Goal: Answer question/provide support

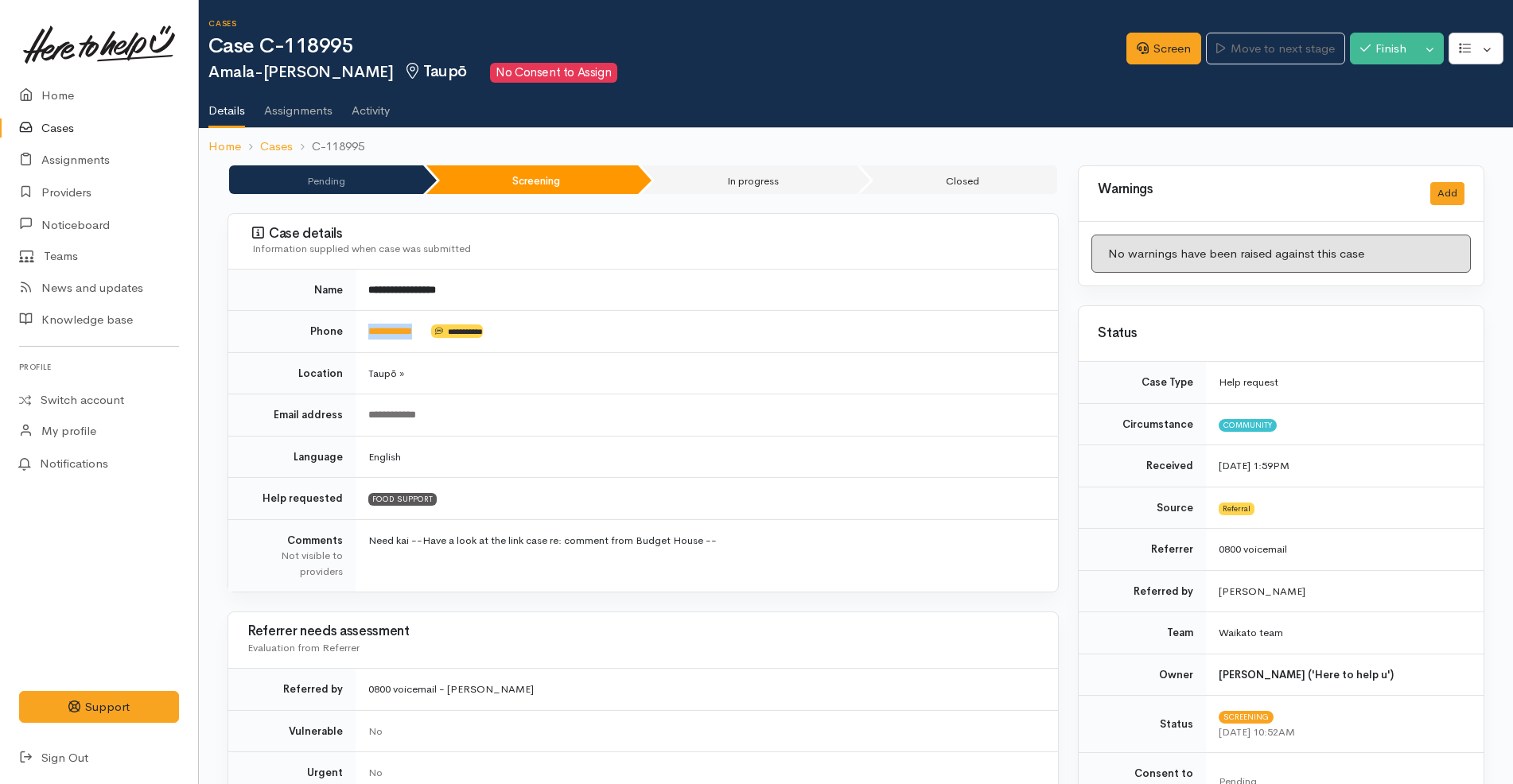
drag, startPoint x: 436, startPoint y: 324, endPoint x: 364, endPoint y: 336, distance: 73.0
click at [364, 336] on td "**********" at bounding box center [706, 332] width 702 height 42
copy td "**********"
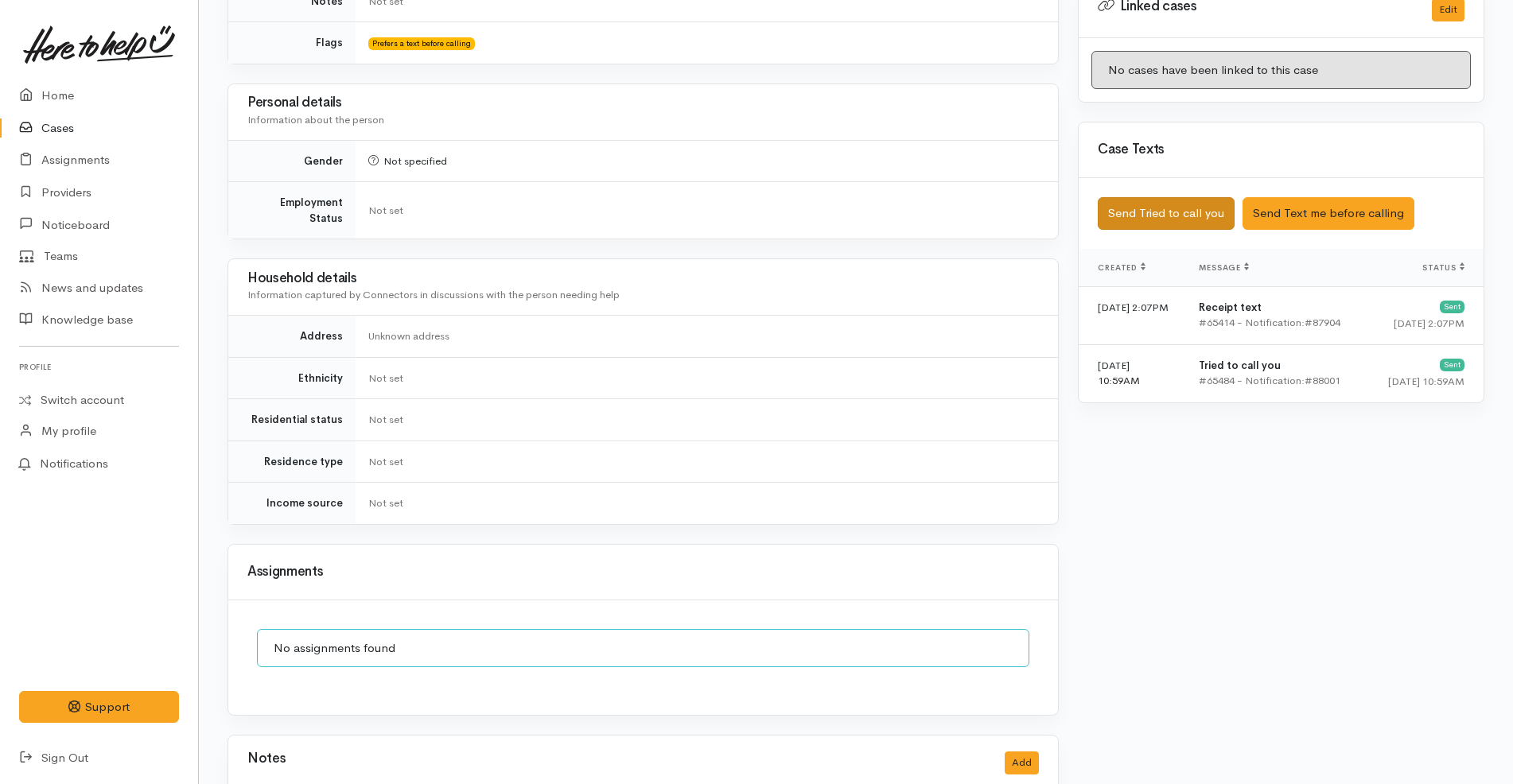
scroll to position [889, 0]
click at [1143, 198] on button "Send Tried to call you" at bounding box center [1166, 214] width 136 height 32
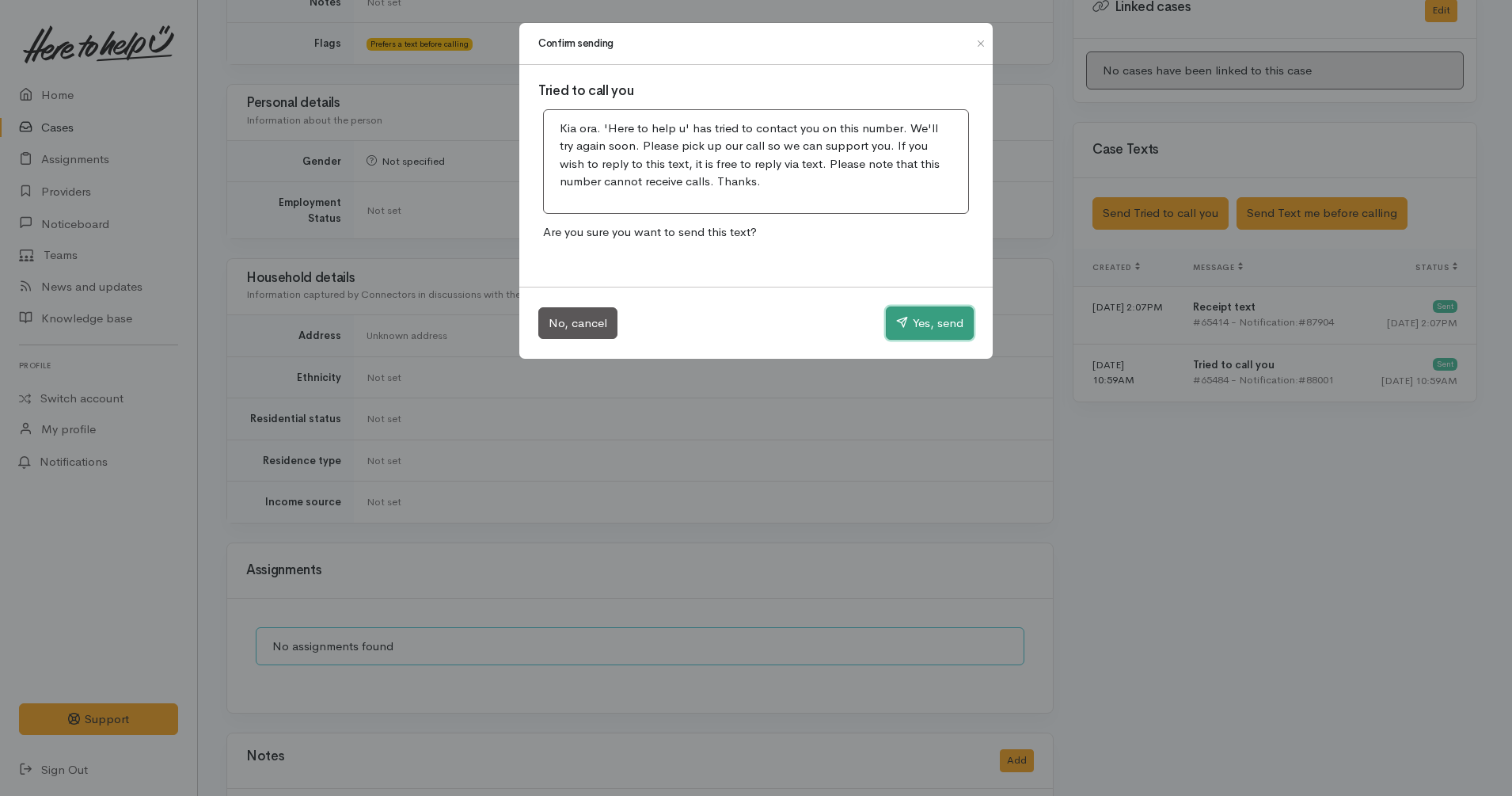
click at [934, 310] on button "Yes, send" at bounding box center [930, 323] width 88 height 33
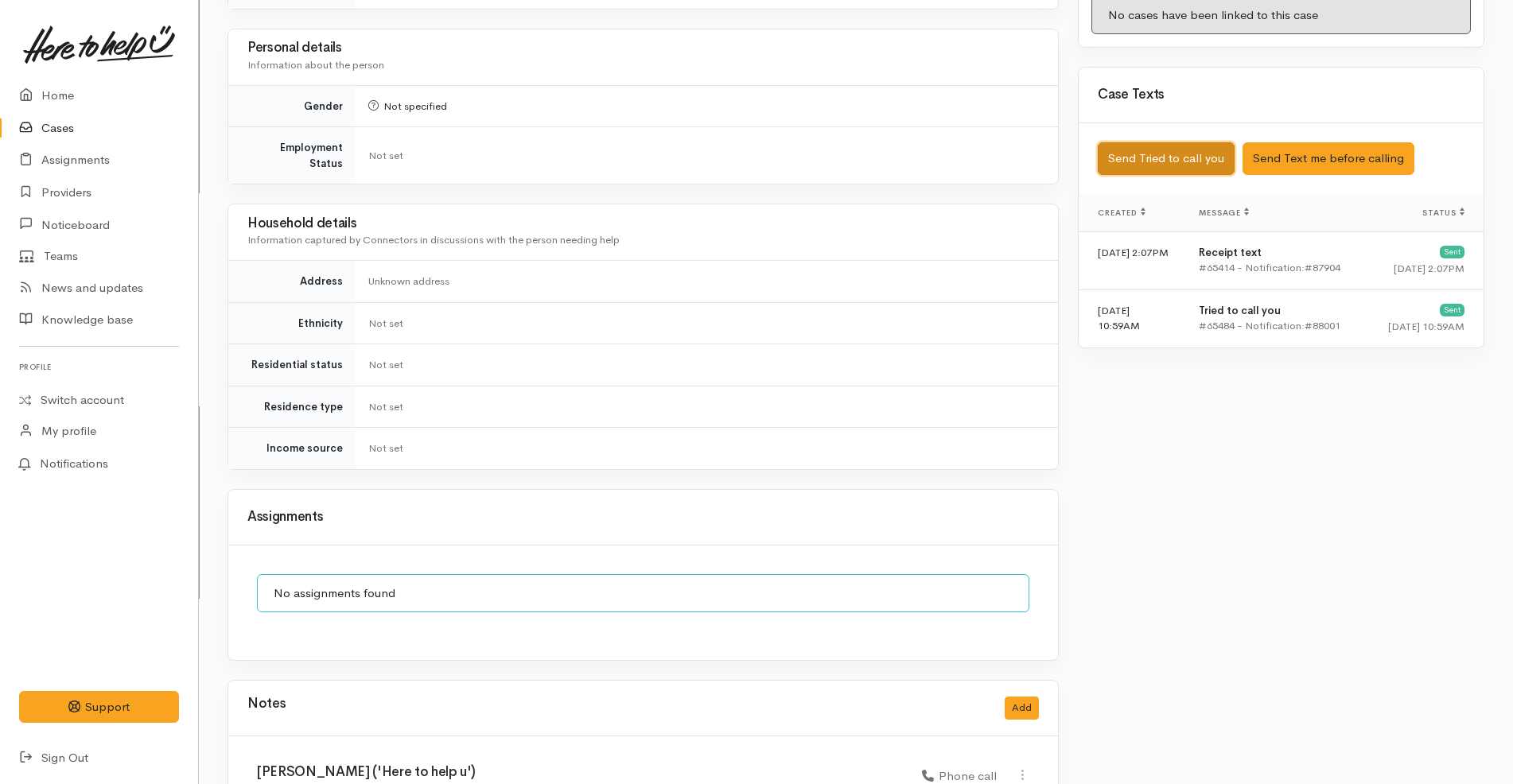
scroll to position [1087, 0]
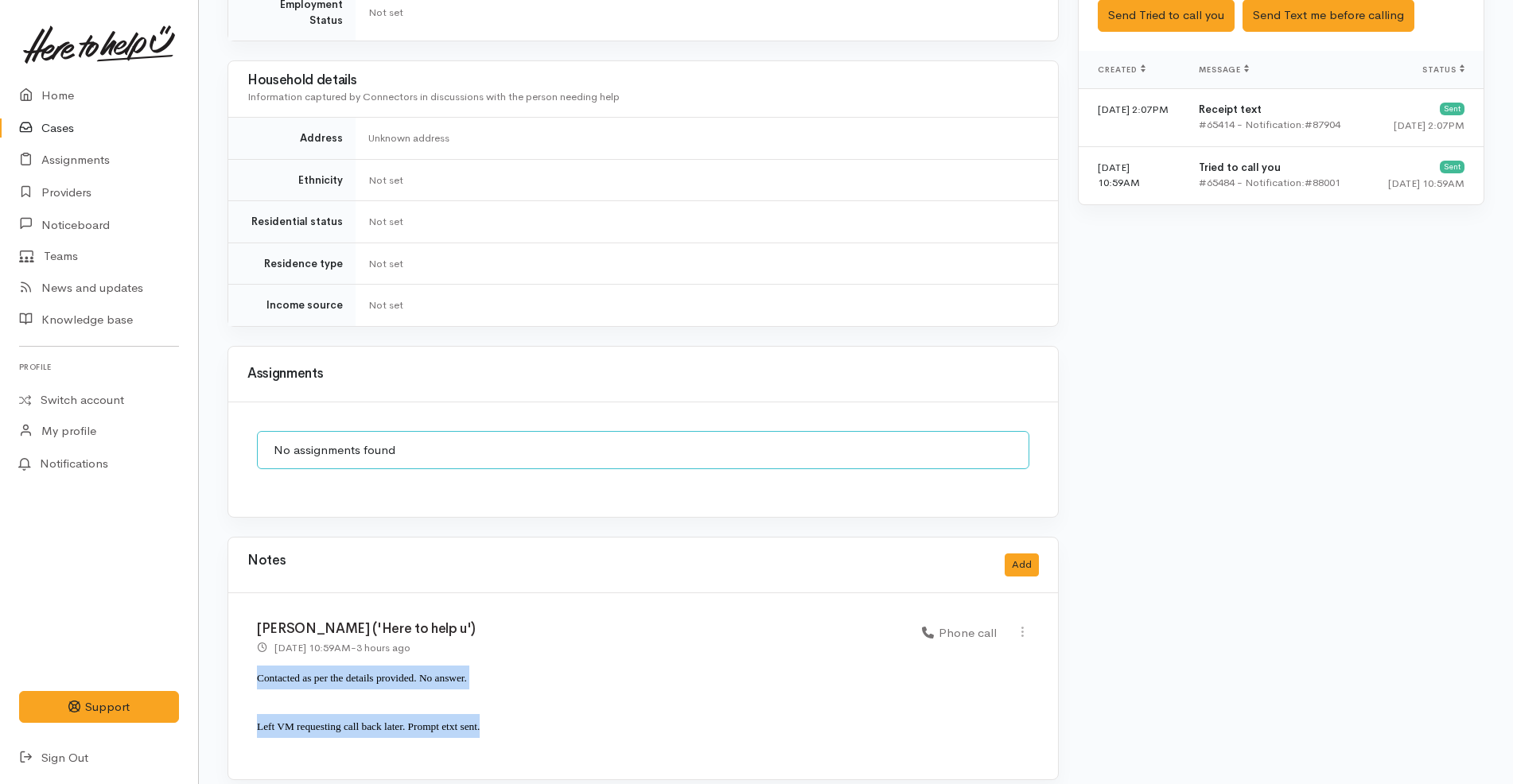
drag, startPoint x: 492, startPoint y: 709, endPoint x: 244, endPoint y: 656, distance: 253.6
click at [244, 656] on div "[PERSON_NAME] ('Here to help u') [DATE] 10:59AM - 3 hours ago Phone call" at bounding box center [642, 686] width 829 height 186
copy div "Contacted as per the details provided. No answer. Left VM requesting call back …"
click at [1012, 554] on button "Add" at bounding box center [1021, 565] width 34 height 23
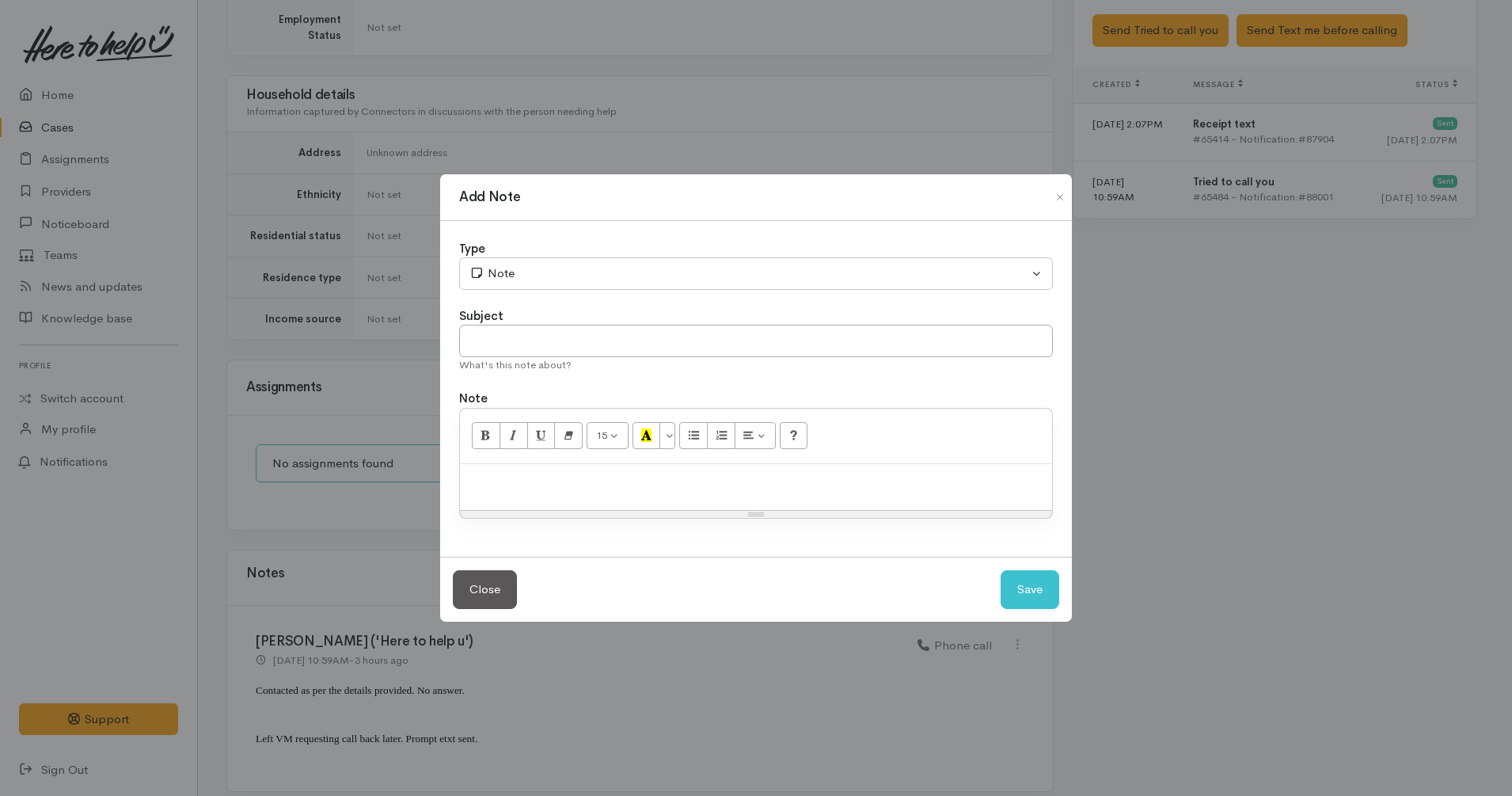
click at [773, 474] on p at bounding box center [756, 481] width 576 height 18
paste div
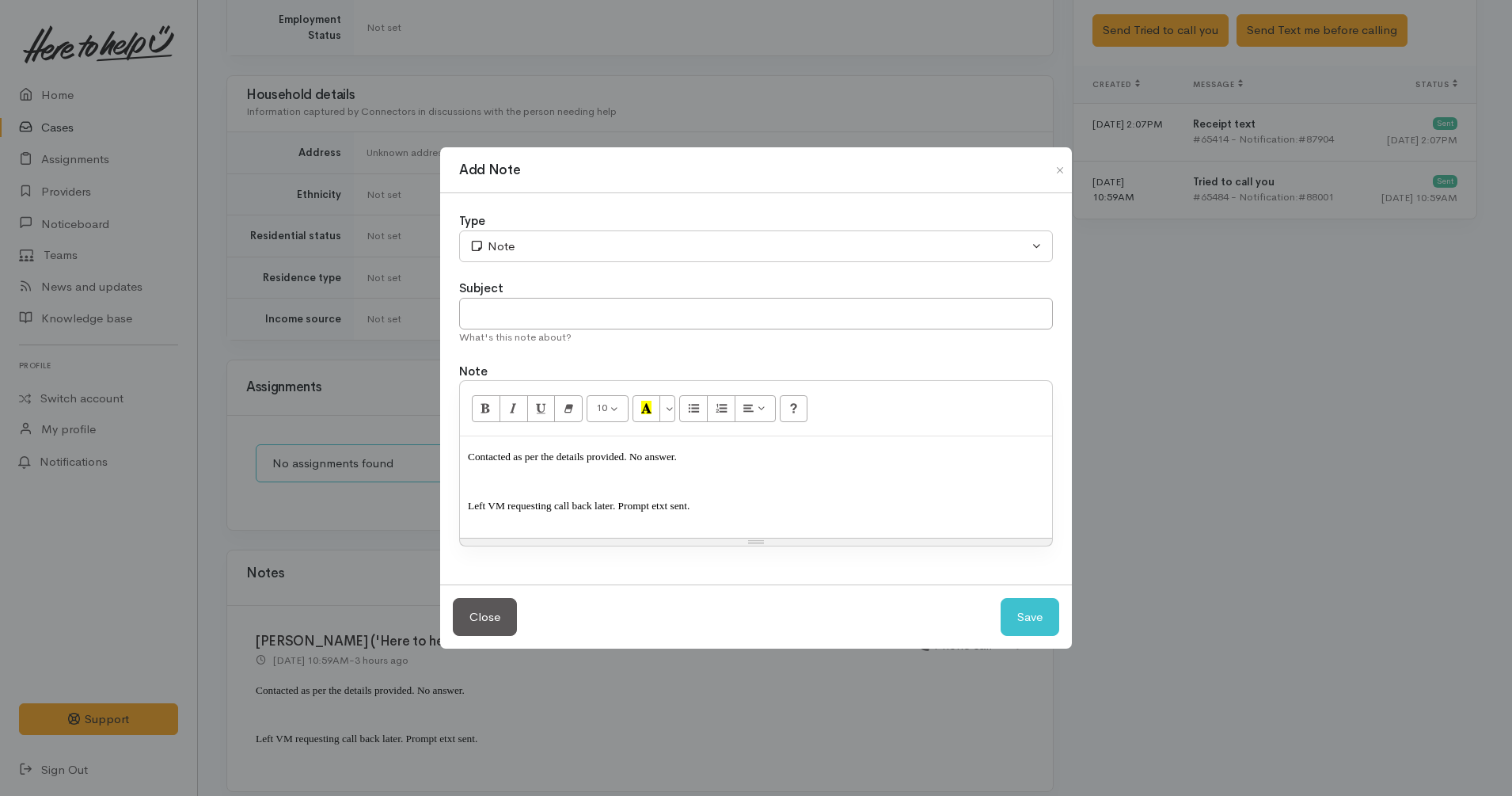
click at [604, 504] on span "Left VM requesting call back later. Prompt etxt sent." at bounding box center [579, 505] width 222 height 12
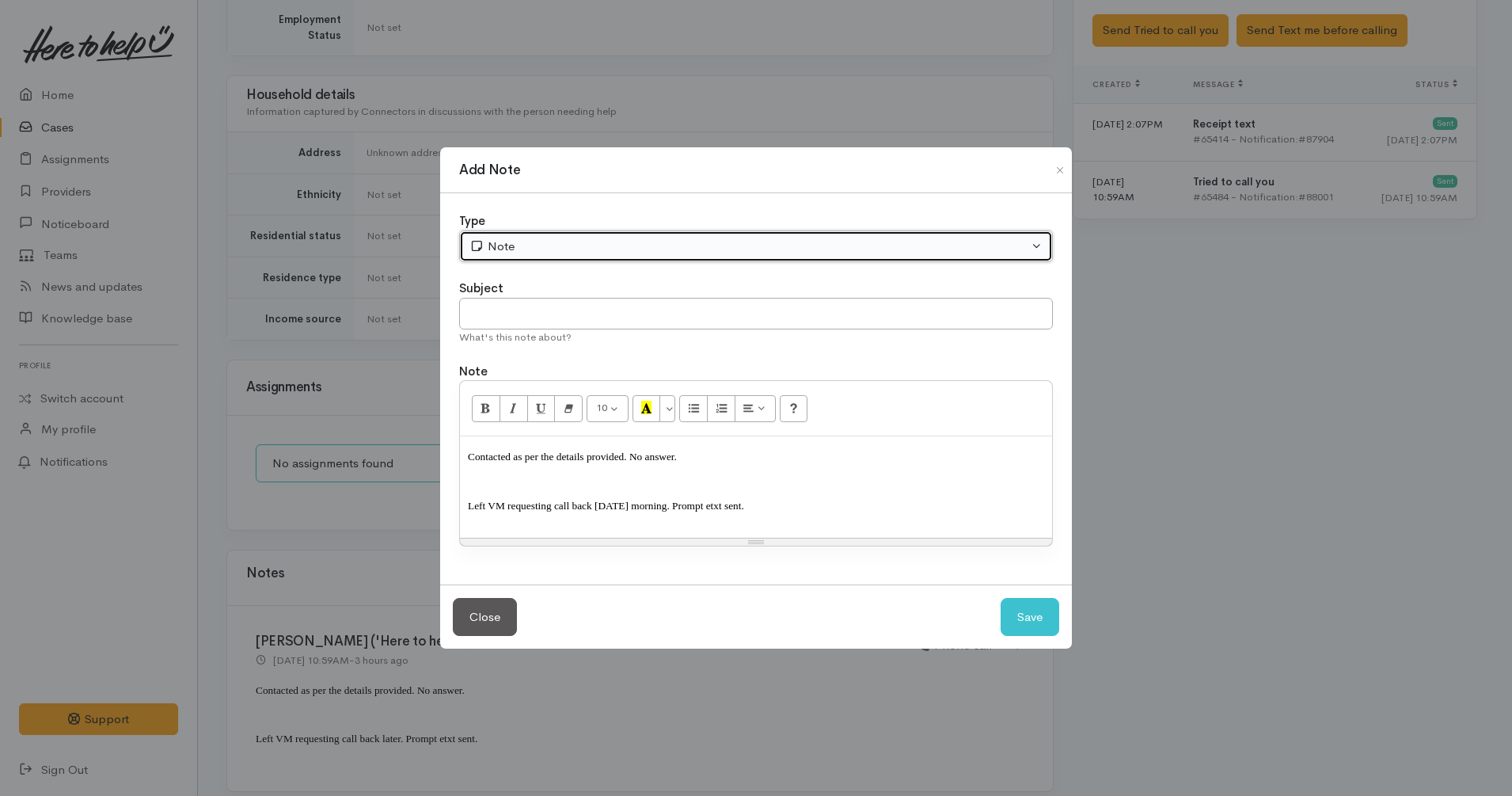
click at [616, 248] on div "Note" at bounding box center [749, 247] width 559 height 18
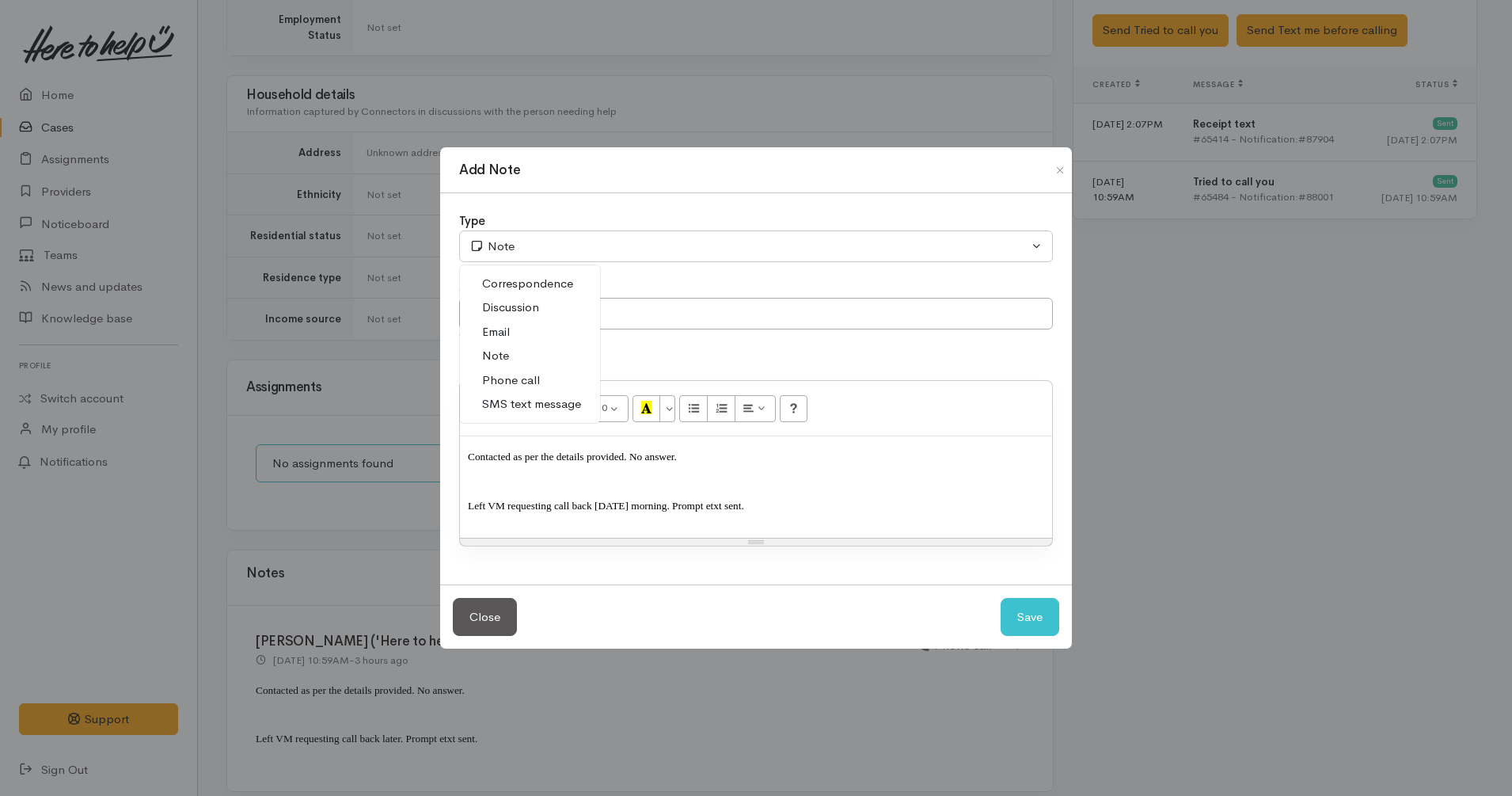
click at [524, 374] on span "Phone call" at bounding box center [511, 380] width 58 height 18
click at [1030, 625] on button "Save" at bounding box center [1030, 617] width 59 height 39
select select "1"
